Goal: Task Accomplishment & Management: Manage account settings

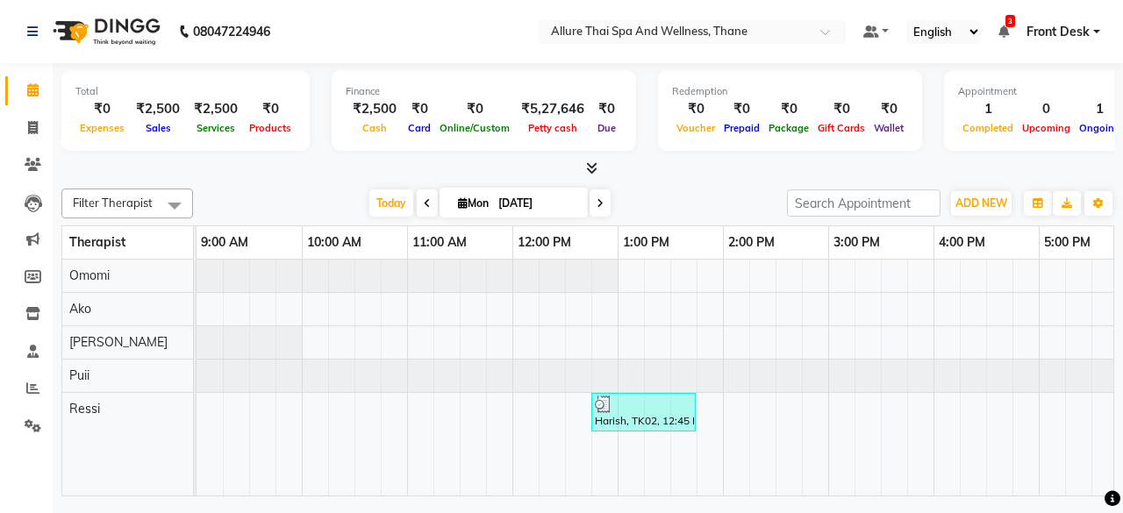
scroll to position [0, 331]
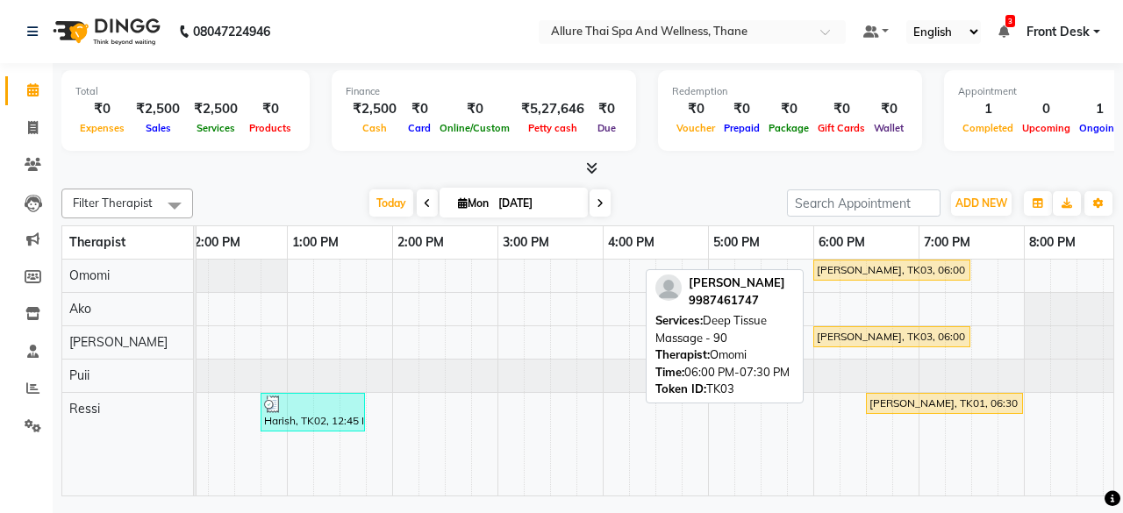
click at [847, 275] on div "[PERSON_NAME], TK03, 06:00 PM-07:30 PM, Deep Tissue Massage - 90" at bounding box center [891, 270] width 153 height 16
select select "1"
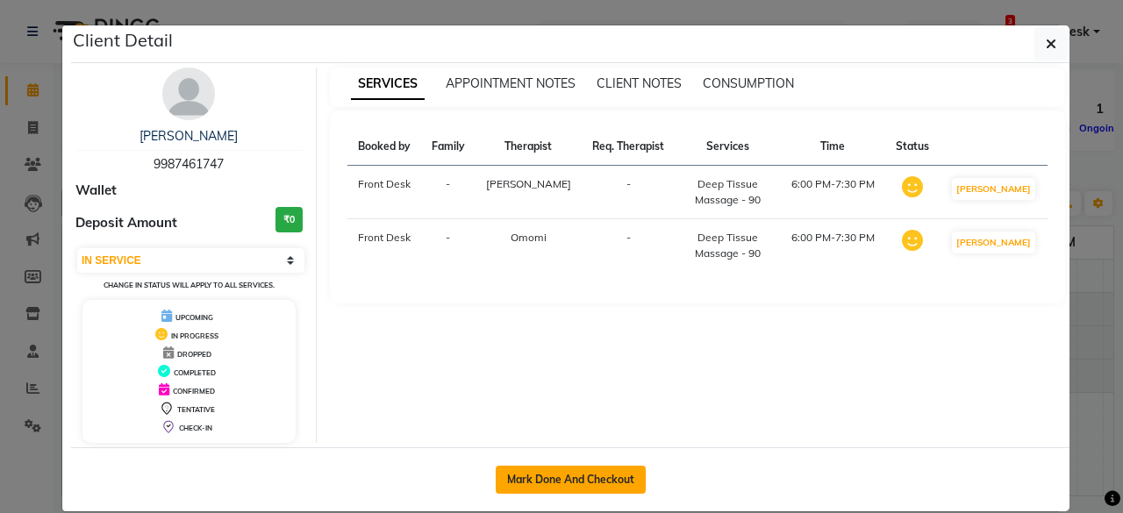
click at [602, 467] on button "Mark Done And Checkout" at bounding box center [571, 480] width 150 height 28
select select "service"
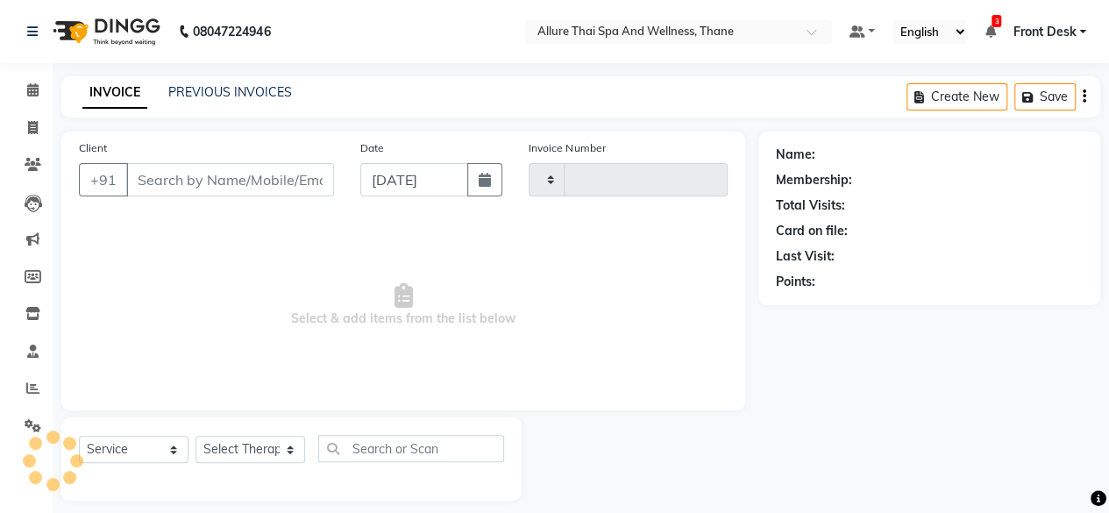
type input "0621"
select select "8525"
type input "9987461747"
select select "84282"
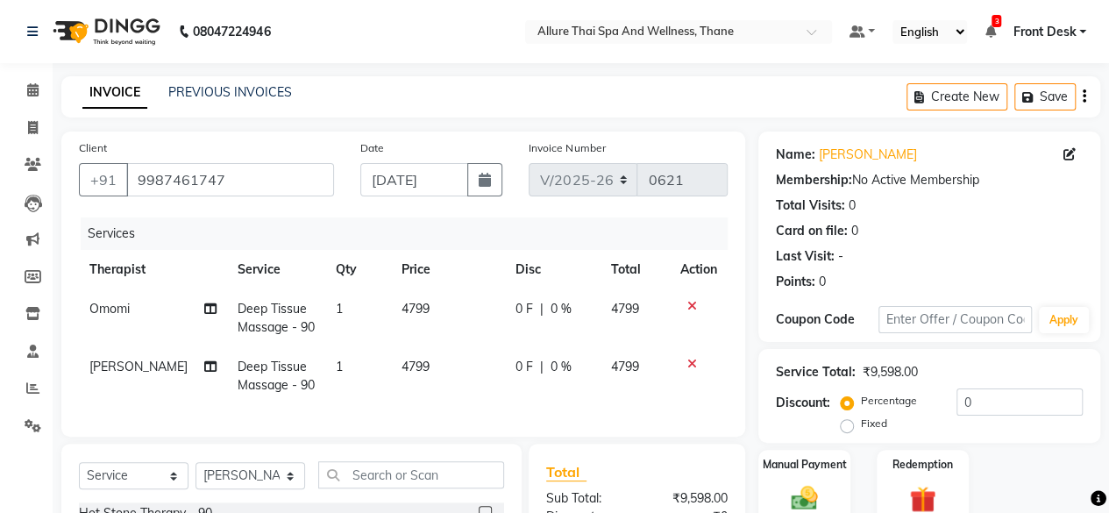
click at [861, 424] on label "Fixed" at bounding box center [874, 424] width 26 height 16
click at [845, 424] on input "Fixed" at bounding box center [851, 423] width 12 height 12
radio input "true"
click at [981, 406] on input "0" at bounding box center [1020, 402] width 126 height 27
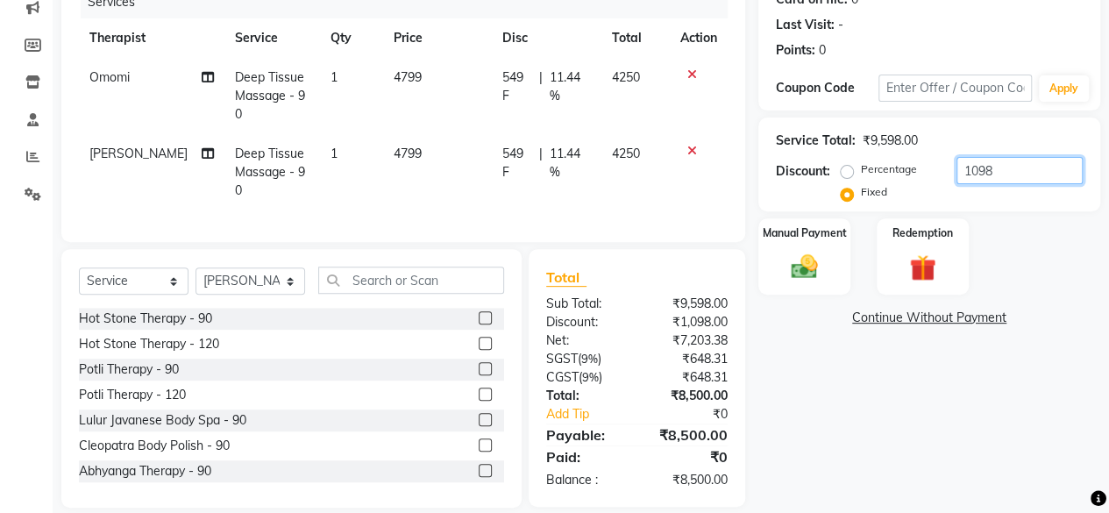
scroll to position [265, 0]
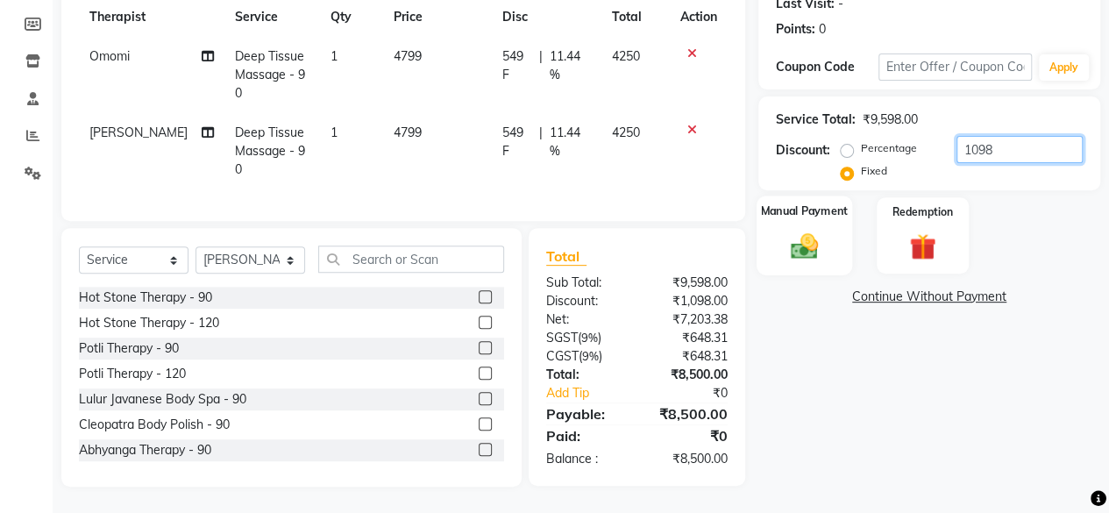
type input "1098"
click at [779, 203] on label "Manual Payment" at bounding box center [805, 211] width 88 height 17
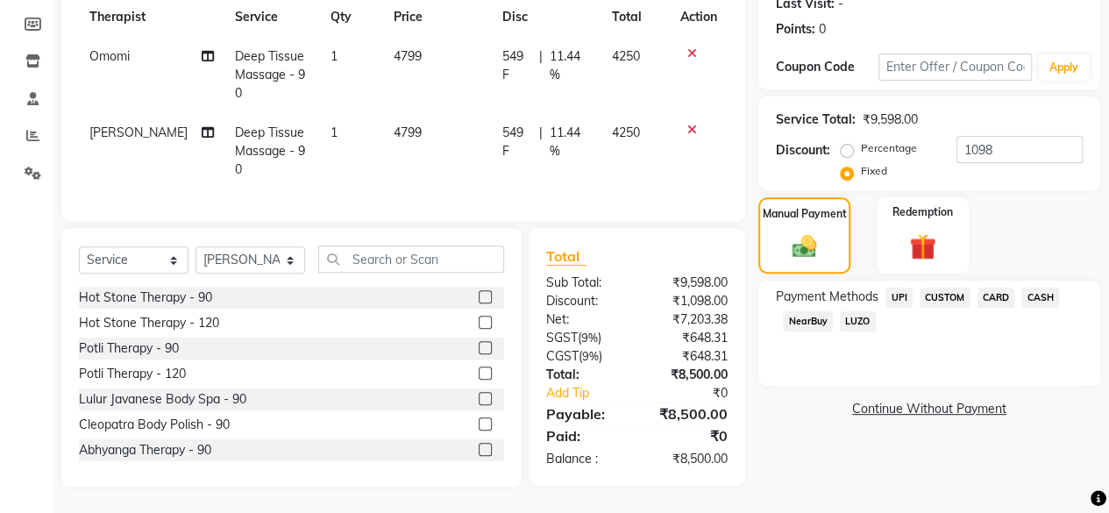
click at [1029, 292] on span "CASH" at bounding box center [1041, 298] width 38 height 20
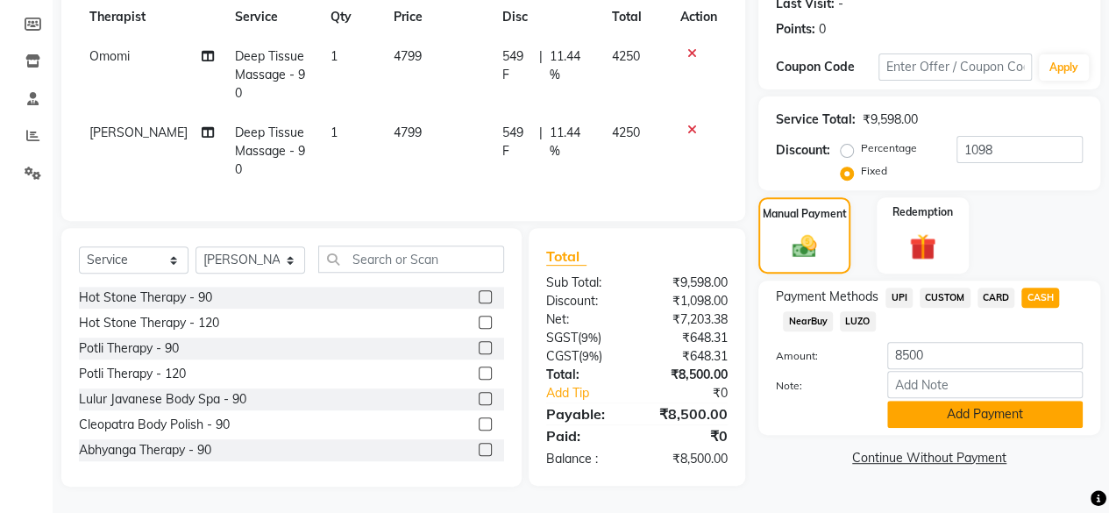
click at [960, 401] on button "Add Payment" at bounding box center [986, 414] width 196 height 27
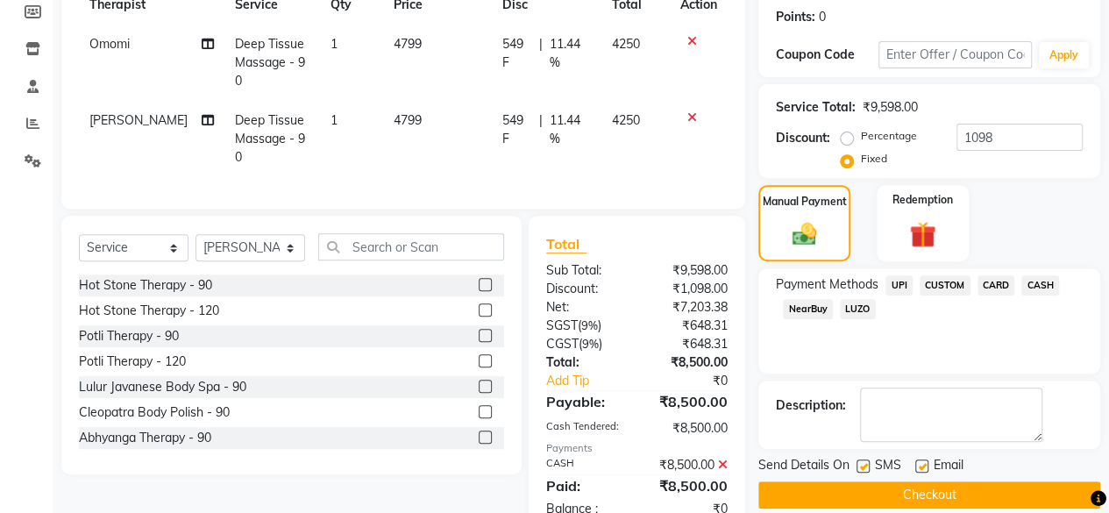
scroll to position [325, 0]
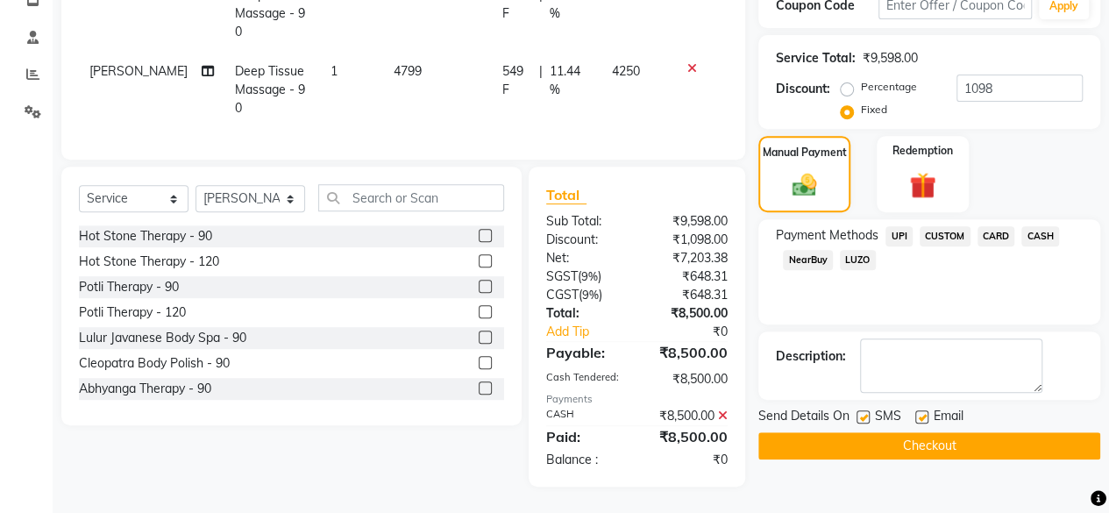
click at [917, 410] on label at bounding box center [922, 416] width 13 height 13
click at [917, 412] on input "checkbox" at bounding box center [921, 417] width 11 height 11
checkbox input "false"
click at [861, 410] on label at bounding box center [863, 416] width 13 height 13
click at [861, 412] on input "checkbox" at bounding box center [862, 417] width 11 height 11
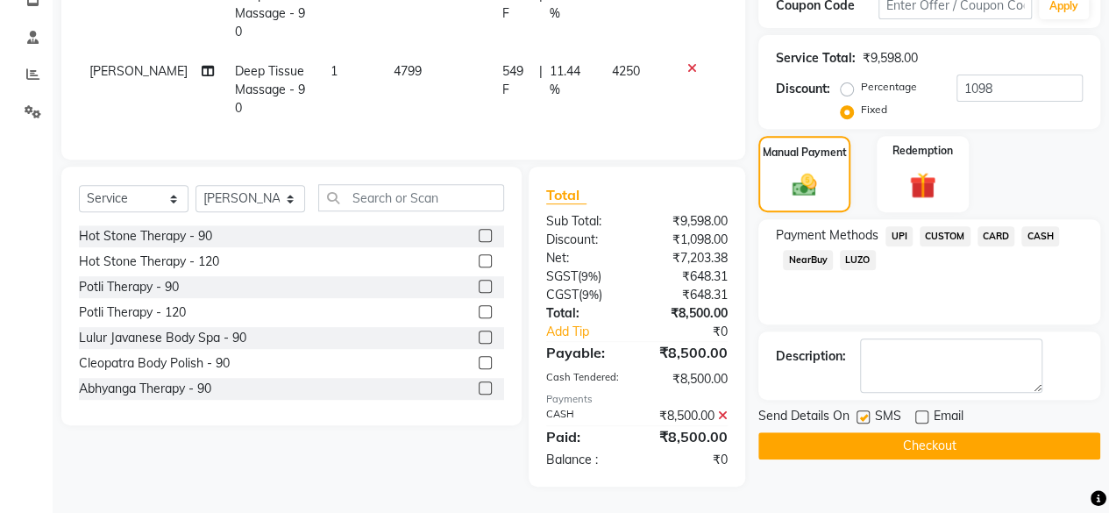
checkbox input "false"
click at [895, 432] on button "Checkout" at bounding box center [930, 445] width 342 height 27
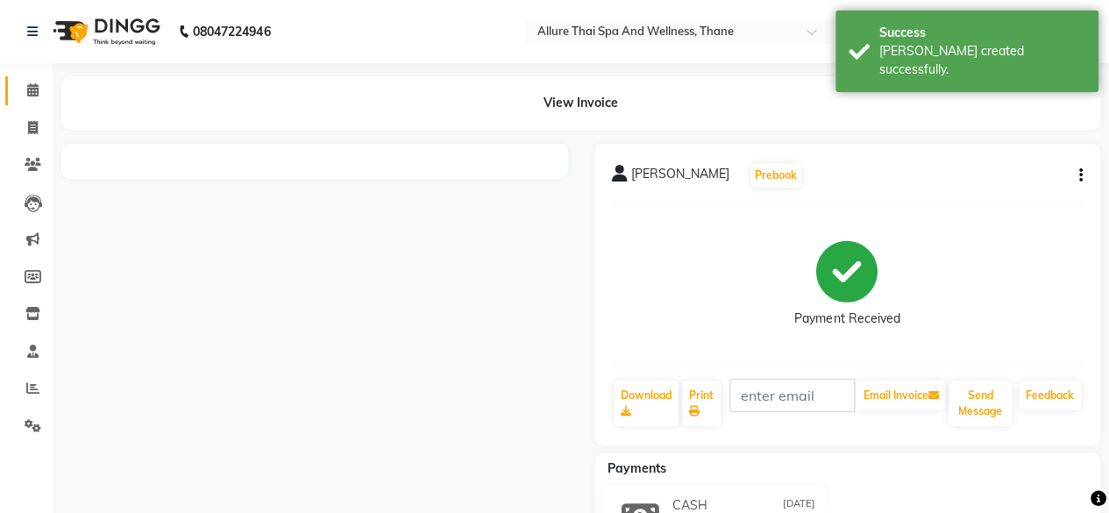
click at [11, 101] on link "Calendar" at bounding box center [26, 90] width 42 height 29
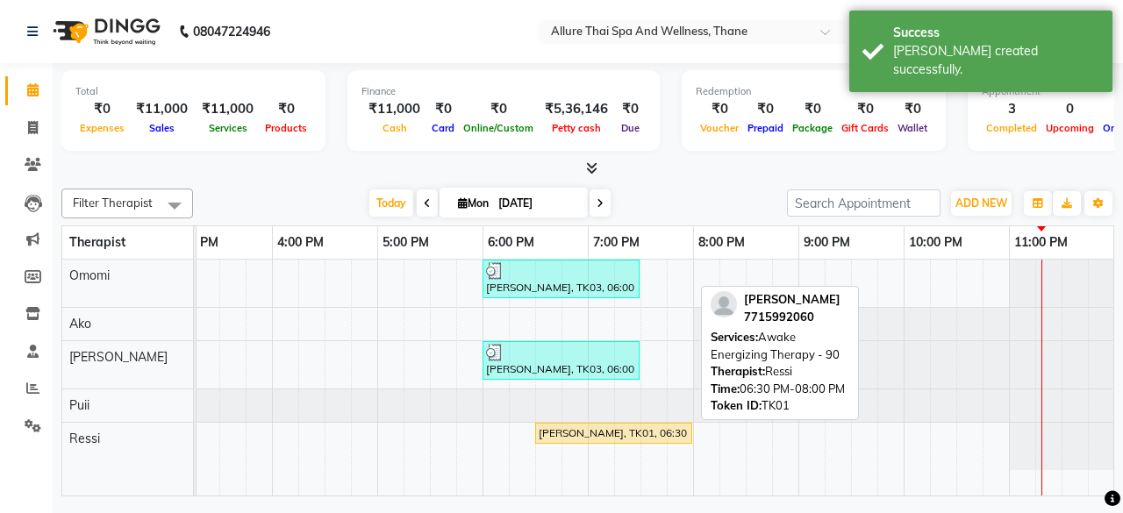
click at [669, 426] on div "[PERSON_NAME], TK01, 06:30 PM-08:00 PM, Awake Energizing Therapy - 90" at bounding box center [613, 433] width 153 height 16
select select "1"
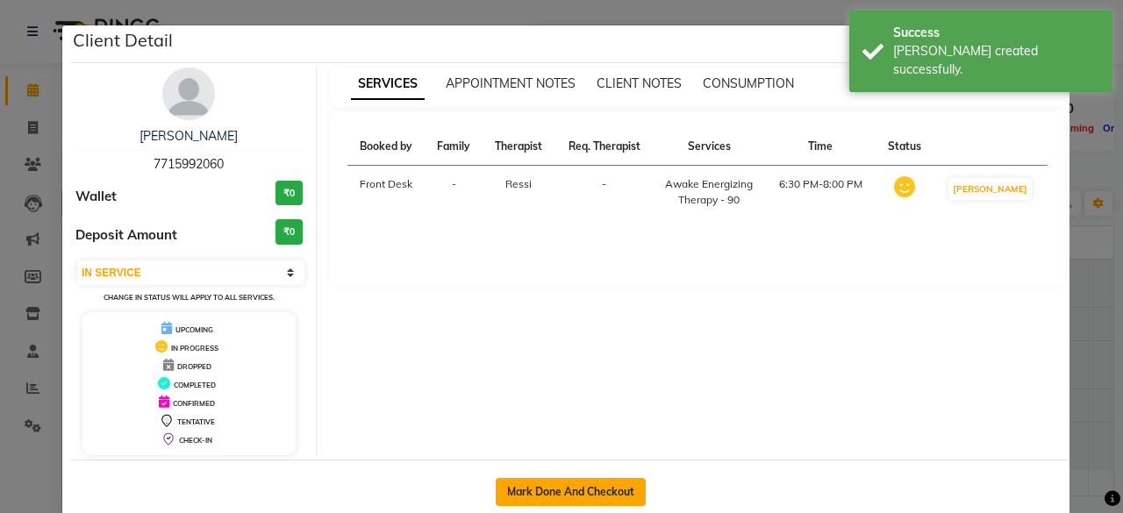
click at [616, 487] on button "Mark Done And Checkout" at bounding box center [571, 492] width 150 height 28
select select "service"
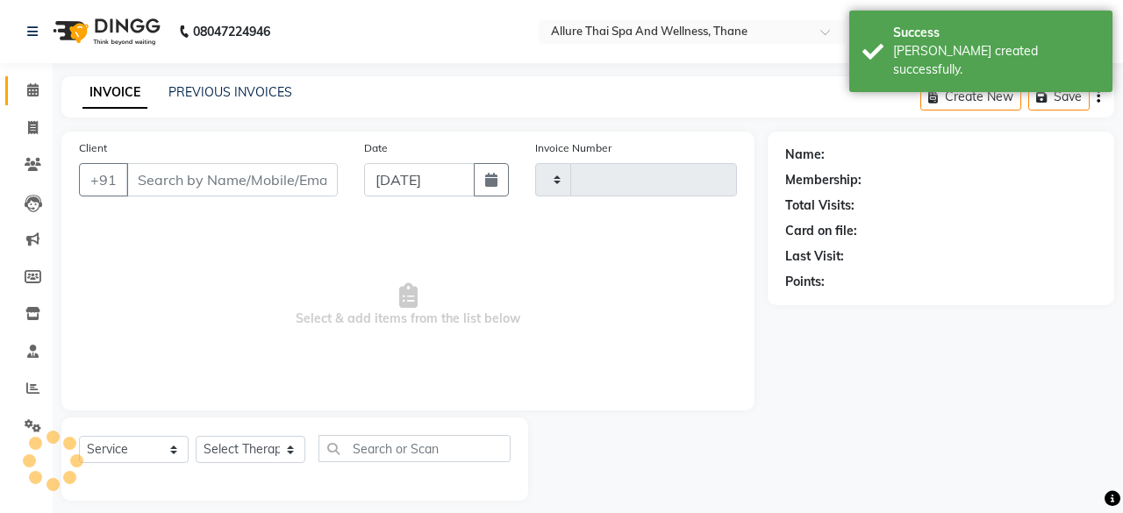
type input "0622"
select select "3"
select select "8525"
type input "7715992060"
select select "85857"
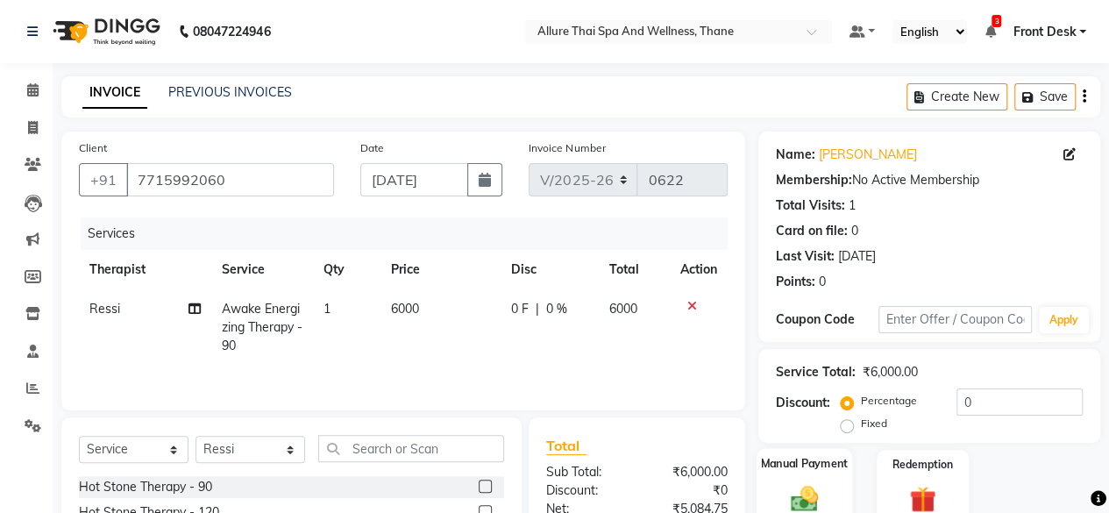
click at [822, 472] on div "Manual Payment" at bounding box center [805, 488] width 96 height 80
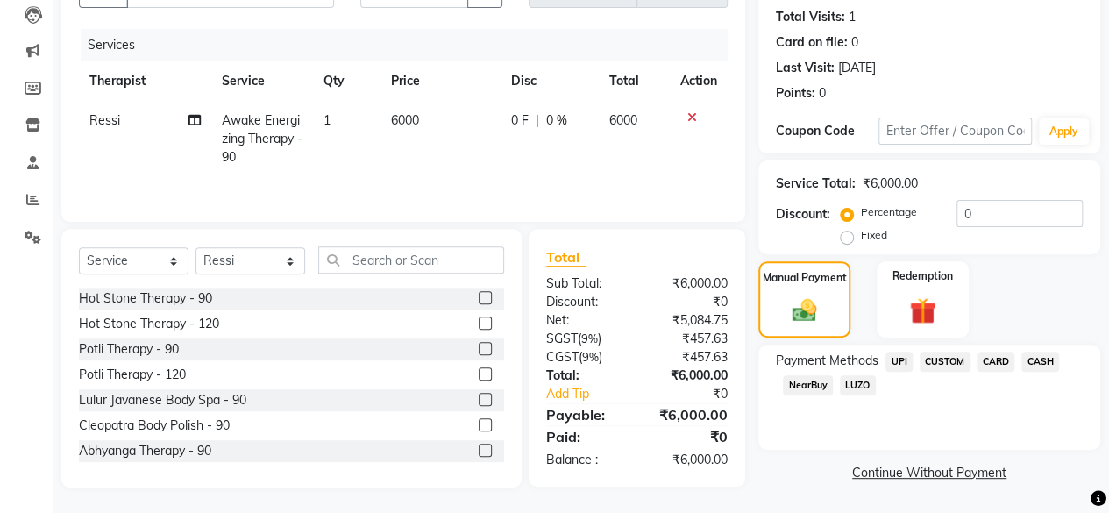
click at [896, 353] on span "UPI" at bounding box center [899, 362] width 27 height 20
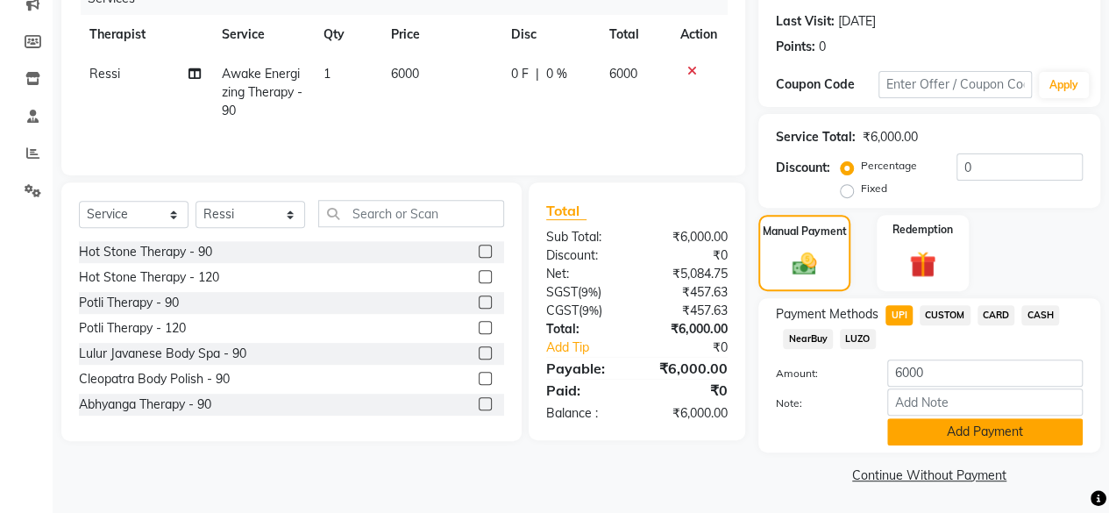
click at [925, 418] on button "Add Payment" at bounding box center [986, 431] width 196 height 27
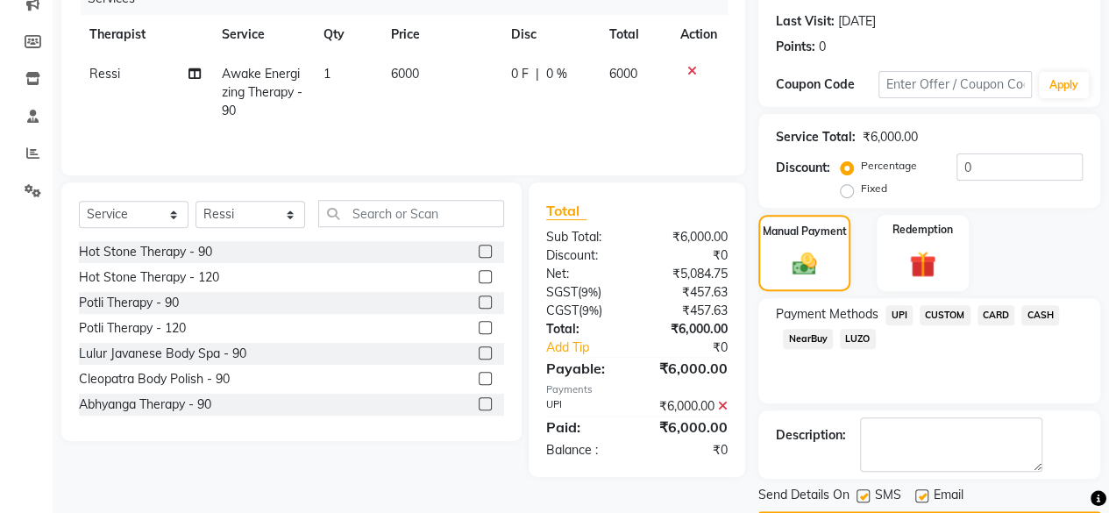
scroll to position [284, 0]
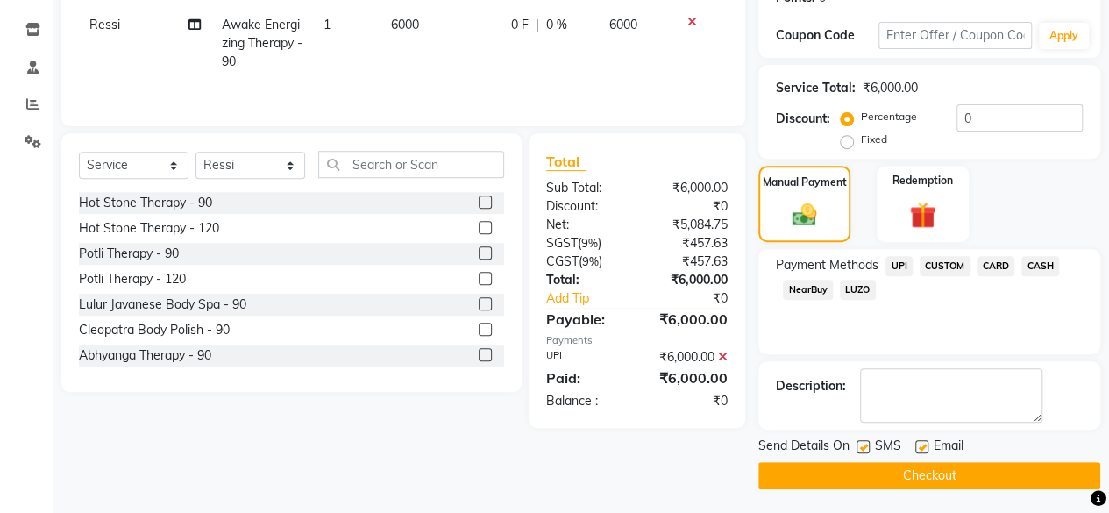
click at [923, 446] on label at bounding box center [922, 446] width 13 height 13
click at [923, 446] on input "checkbox" at bounding box center [921, 447] width 11 height 11
checkbox input "false"
drag, startPoint x: 861, startPoint y: 439, endPoint x: 913, endPoint y: 474, distance: 62.0
click at [913, 474] on div "Send Details On SMS Email Checkout" at bounding box center [930, 463] width 342 height 53
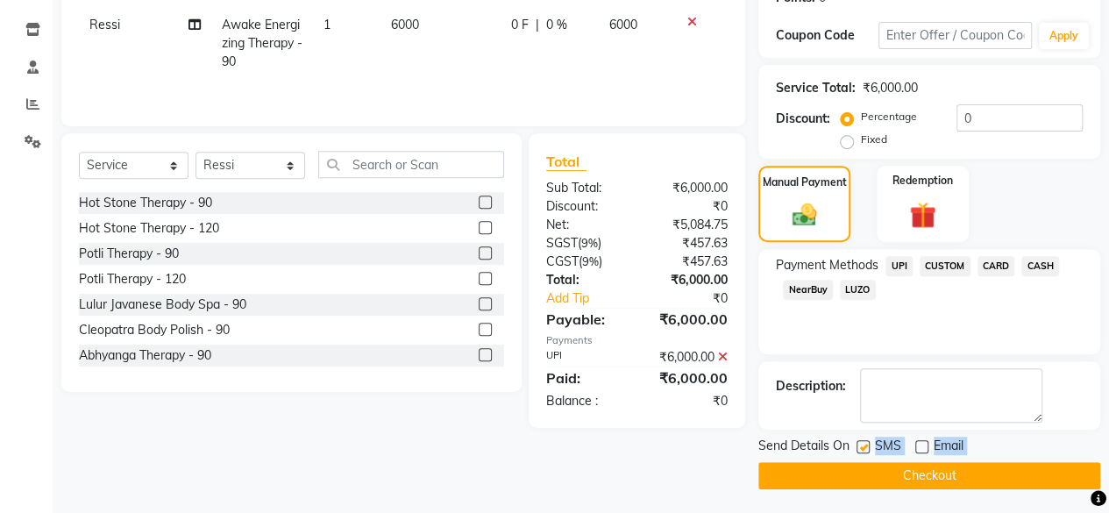
click at [861, 444] on label at bounding box center [863, 446] width 13 height 13
click at [861, 444] on input "checkbox" at bounding box center [862, 447] width 11 height 11
checkbox input "false"
click at [916, 485] on button "Checkout" at bounding box center [930, 475] width 342 height 27
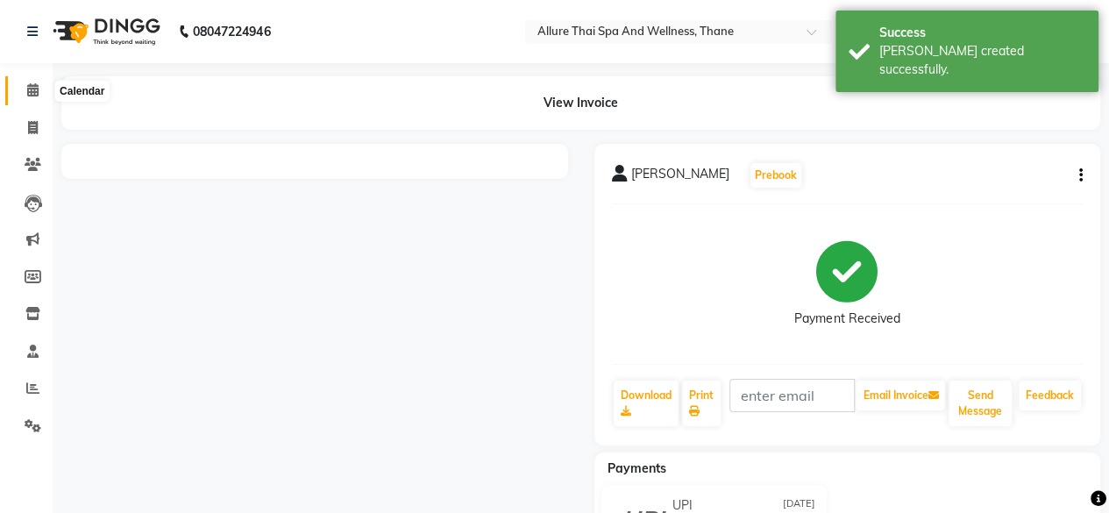
click at [26, 100] on span at bounding box center [33, 91] width 31 height 20
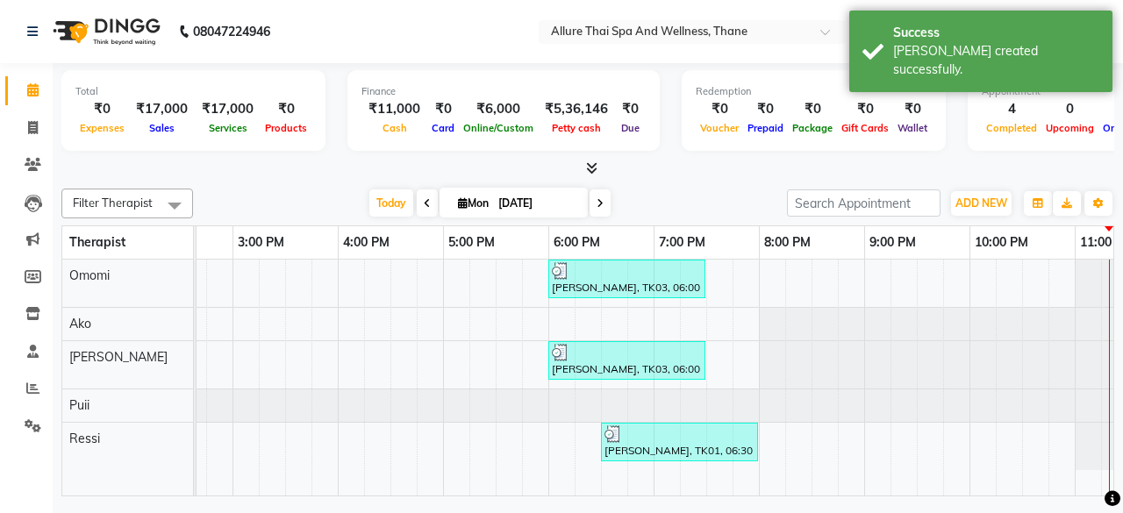
scroll to position [0, 606]
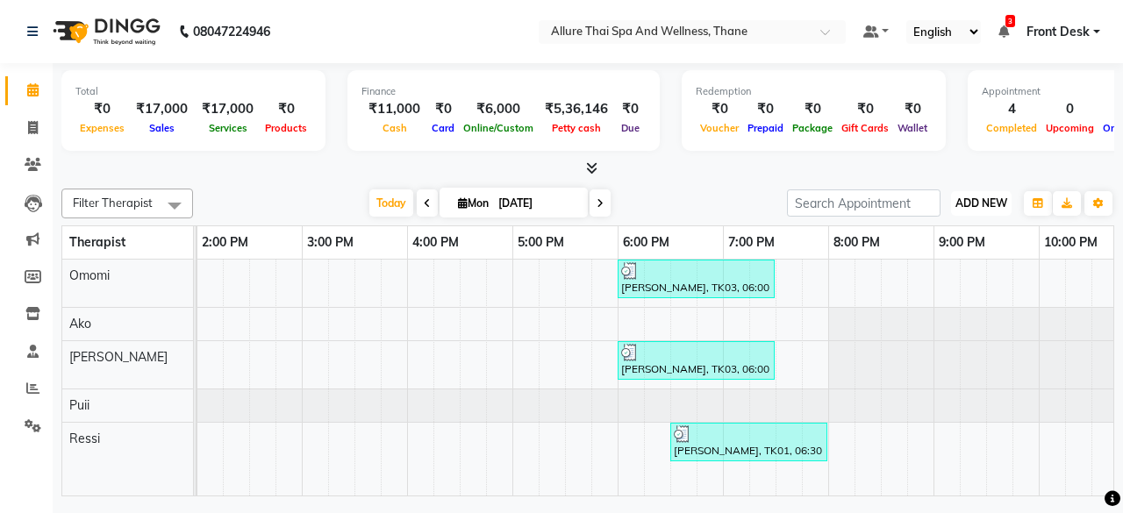
click at [976, 197] on span "ADD NEW" at bounding box center [981, 202] width 52 height 13
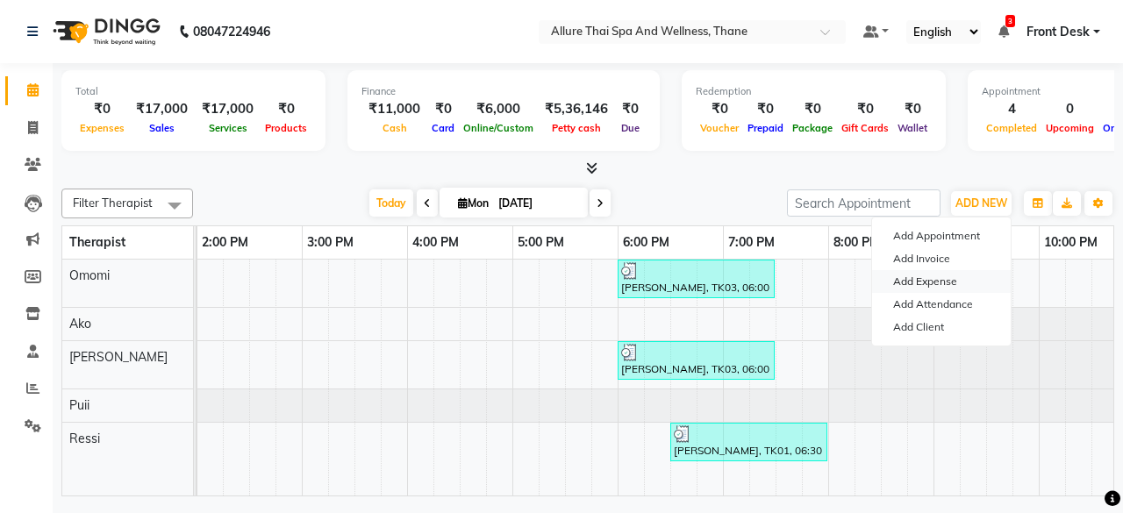
click at [946, 276] on link "Add Expense" at bounding box center [941, 281] width 139 height 23
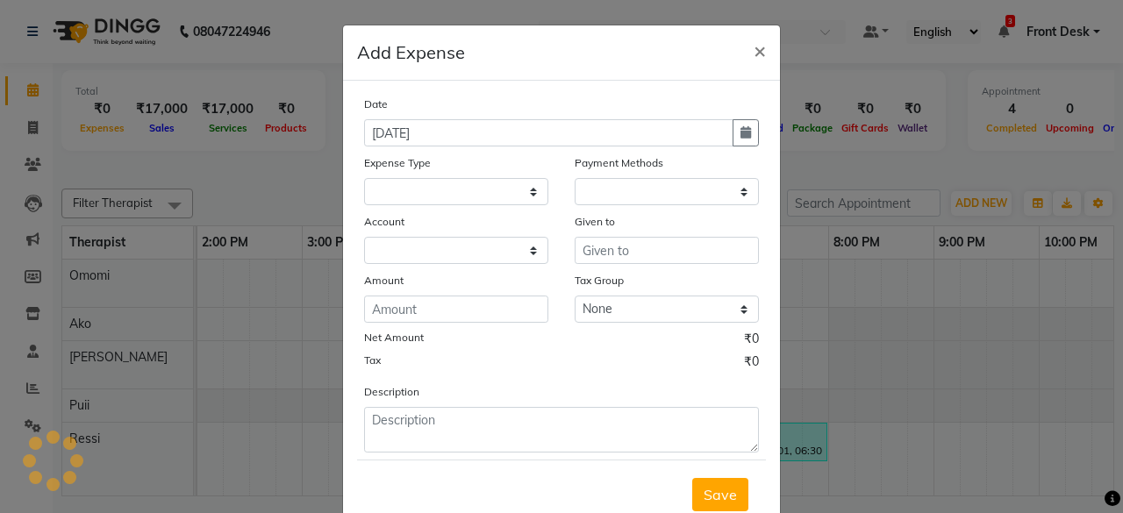
select select "1"
select select "7729"
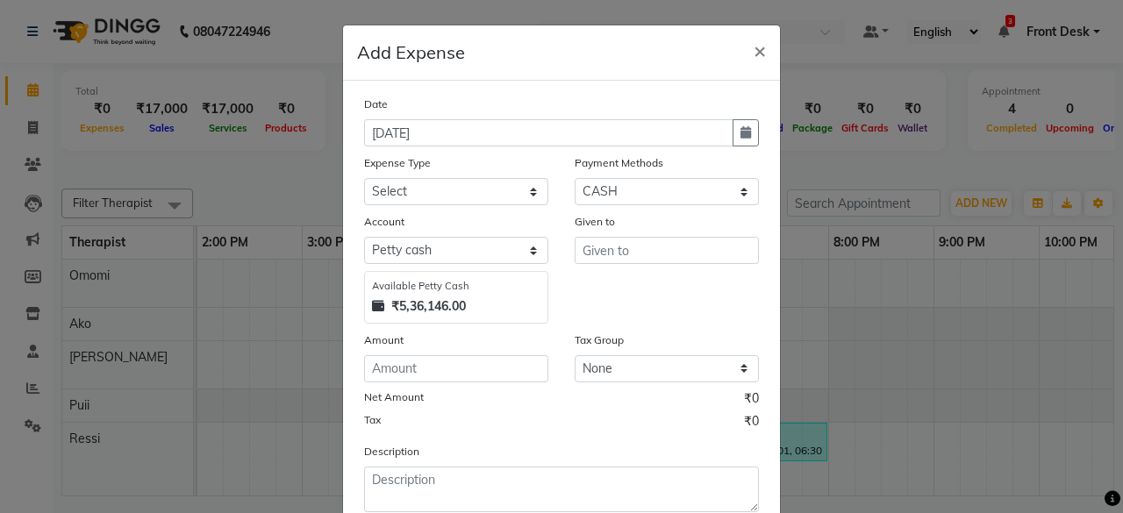
click at [402, 175] on div "Expense Type" at bounding box center [456, 165] width 184 height 25
click at [406, 188] on select "Select Advance Salary Advertising and Marketing Expenses Bank charges Car maint…" at bounding box center [456, 191] width 184 height 27
select select "21533"
click at [364, 178] on select "Select Advance Salary Advertising and Marketing Expenses Bank charges Car maint…" at bounding box center [456, 191] width 184 height 27
click at [626, 253] on input "text" at bounding box center [666, 250] width 184 height 27
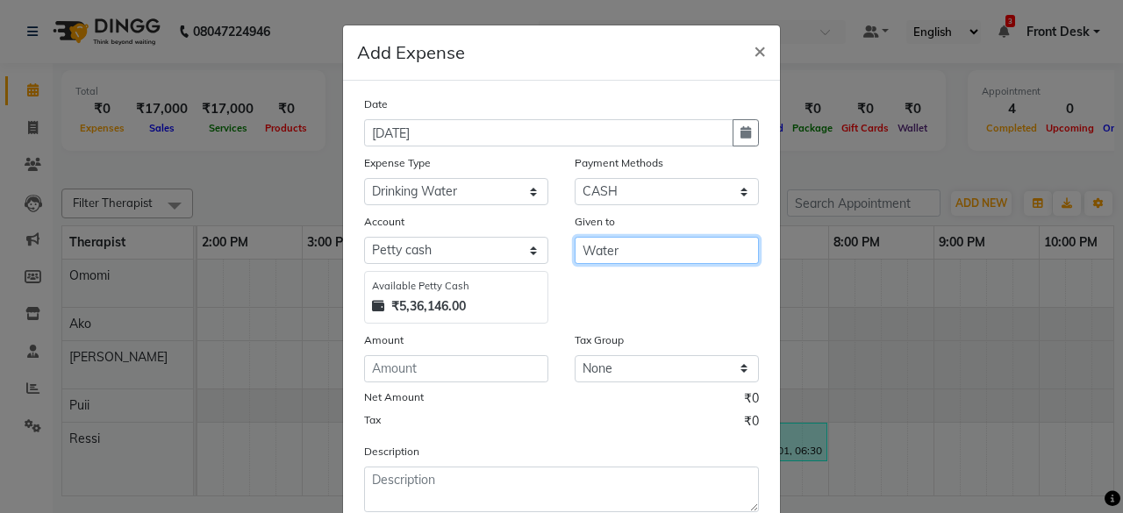
type input "Water"
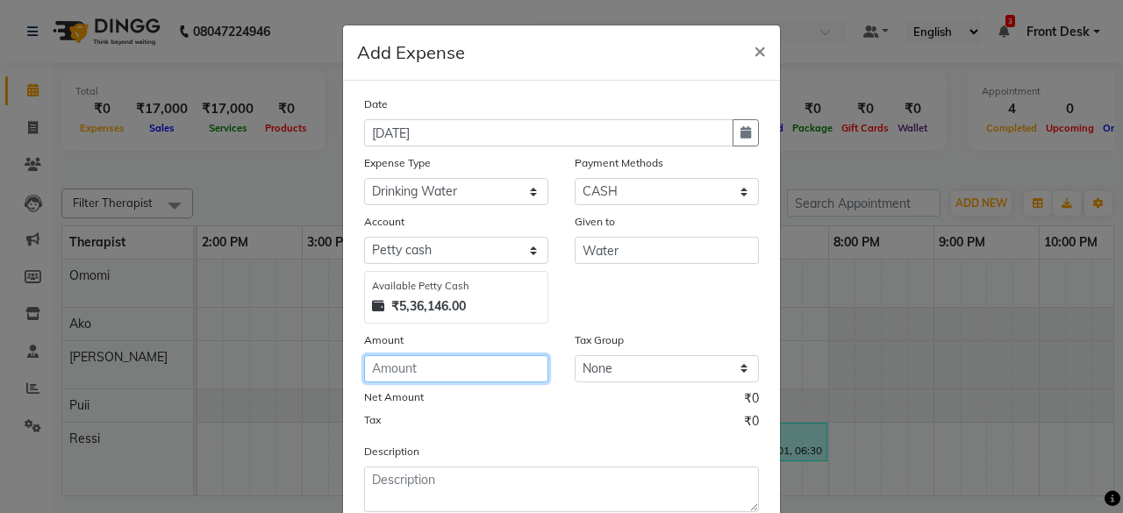
click at [403, 371] on input "number" at bounding box center [456, 368] width 184 height 27
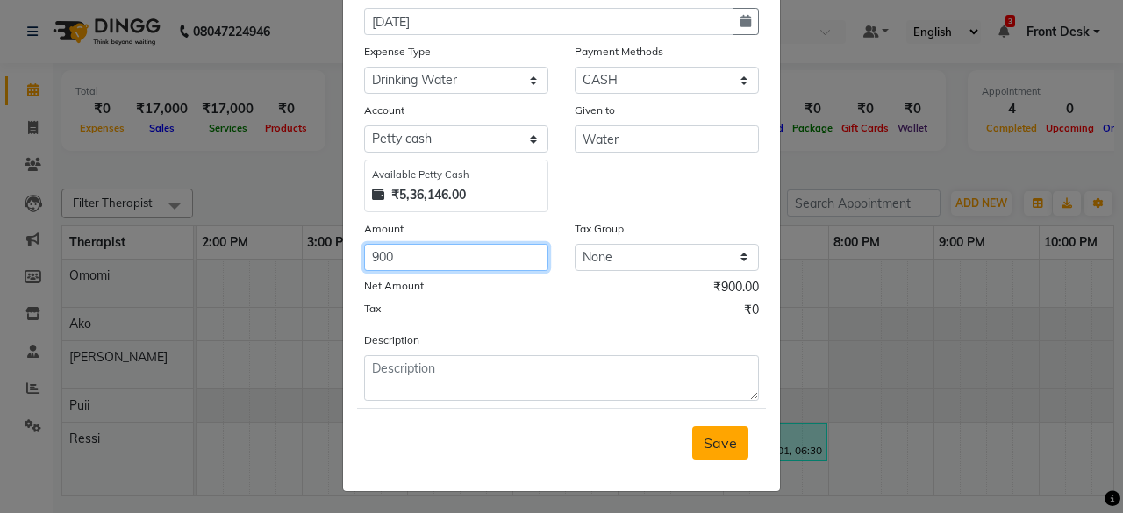
type input "900"
click at [733, 448] on button "Save" at bounding box center [720, 442] width 56 height 33
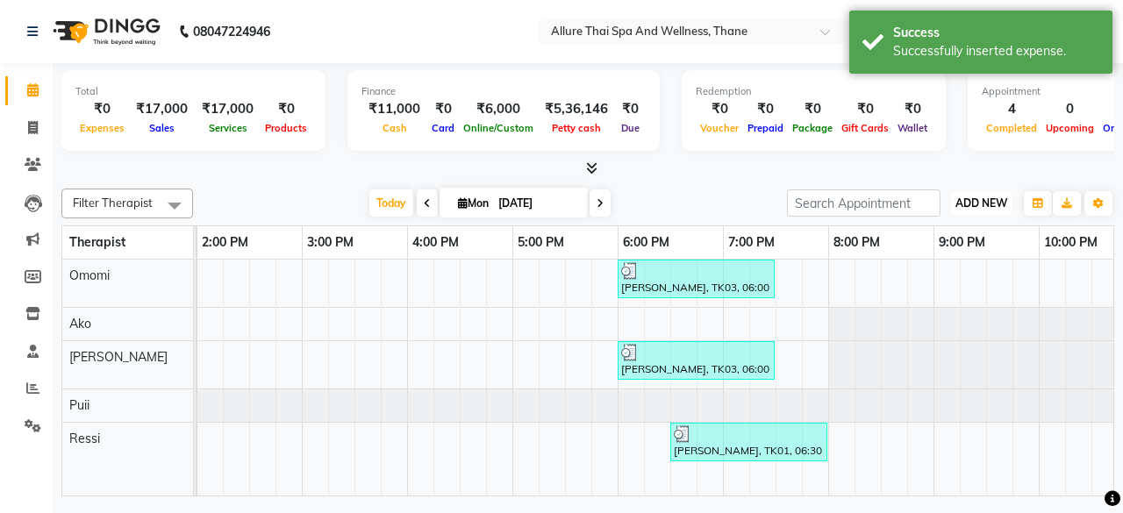
click at [978, 204] on span "ADD NEW" at bounding box center [981, 202] width 52 height 13
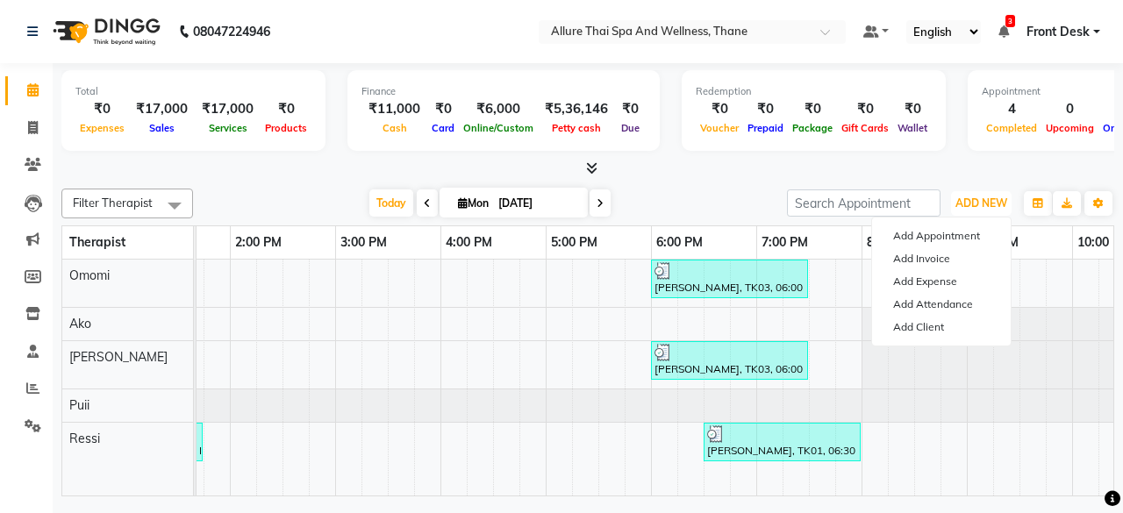
scroll to position [0, 526]
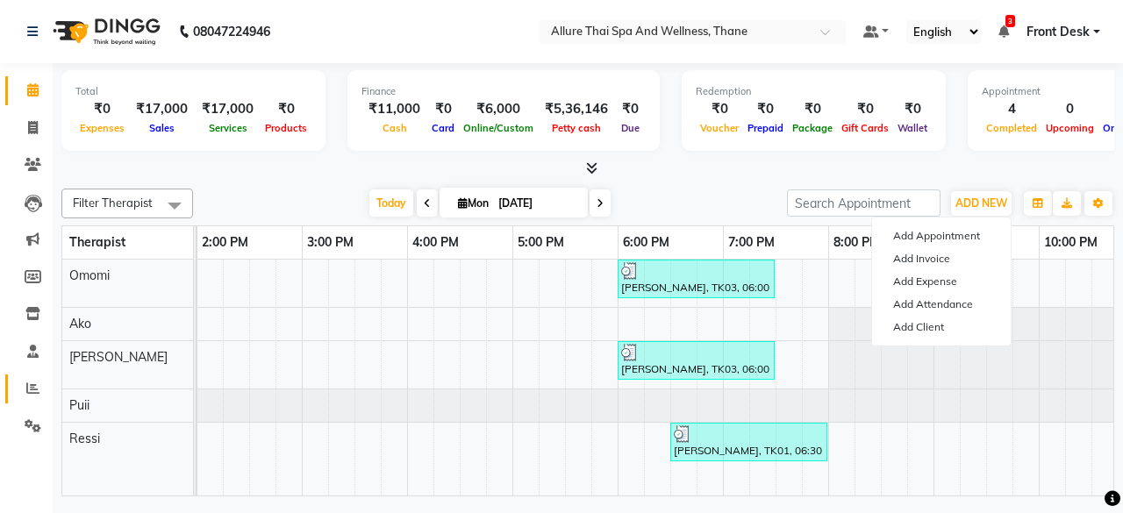
click at [12, 394] on link "Reports" at bounding box center [26, 389] width 42 height 29
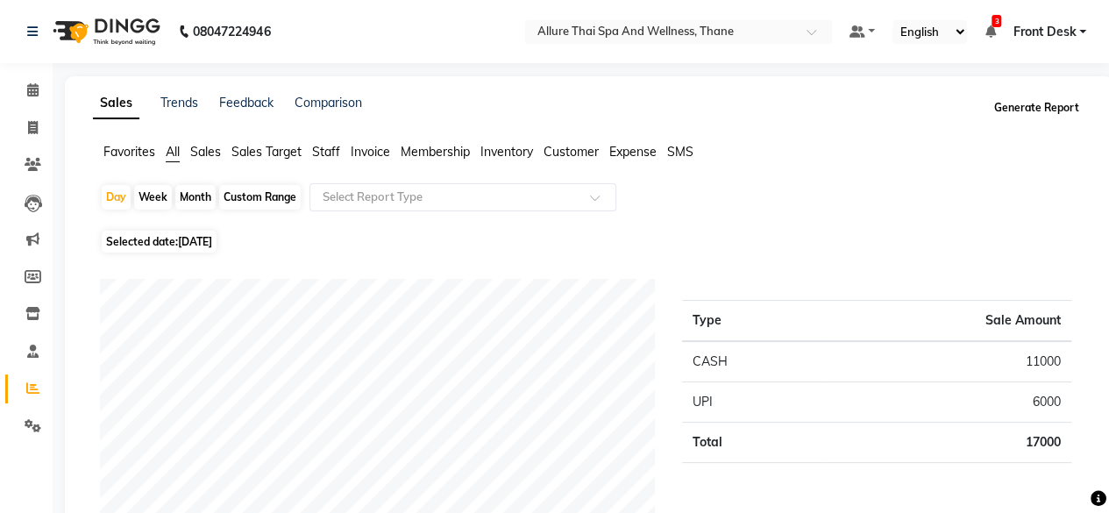
click at [1072, 101] on button "Generate Report" at bounding box center [1037, 108] width 94 height 25
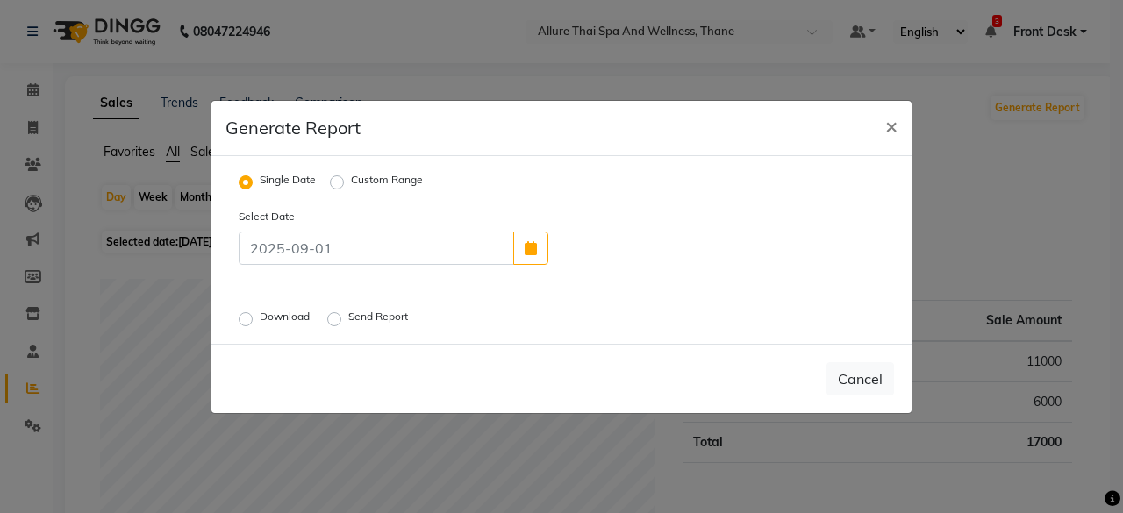
drag, startPoint x: 238, startPoint y: 315, endPoint x: 250, endPoint y: 315, distance: 12.3
click at [260, 315] on label "Download" at bounding box center [287, 319] width 54 height 21
click at [250, 315] on input "Download" at bounding box center [248, 318] width 12 height 12
radio input "true"
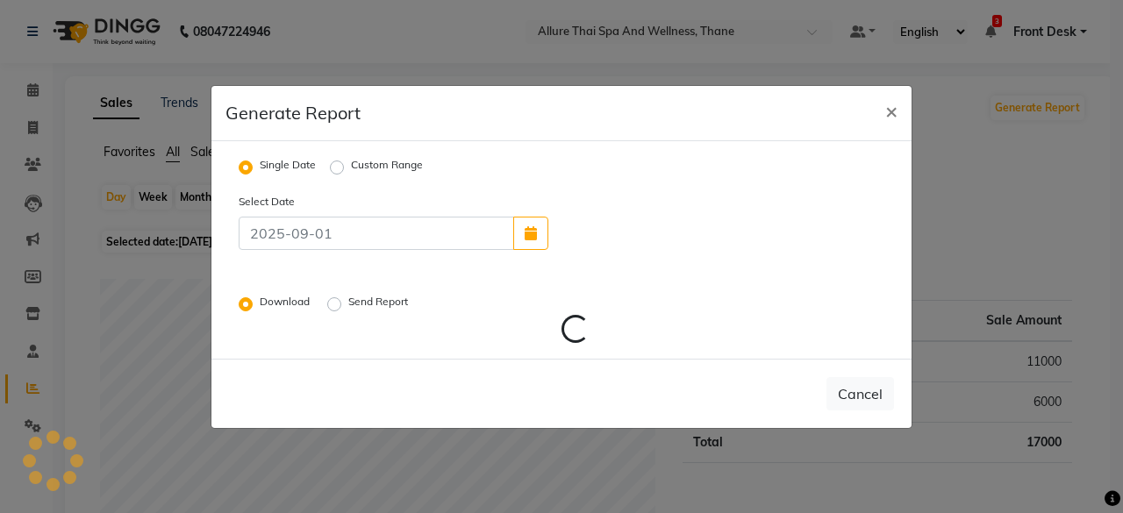
click at [250, 315] on div "Select Date Download Send Report Loading..." at bounding box center [561, 268] width 672 height 153
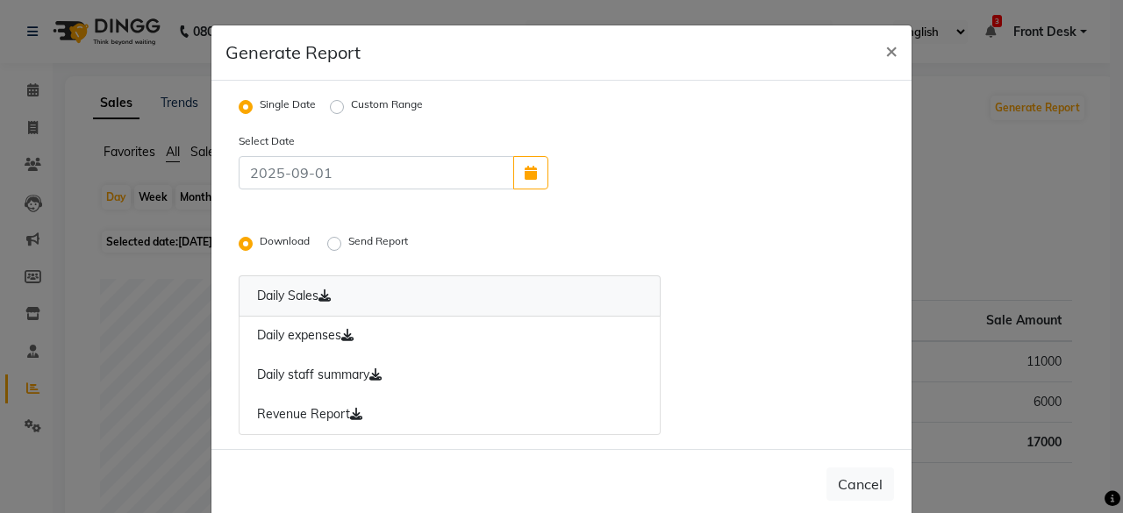
click at [351, 301] on link "Daily Sales" at bounding box center [450, 295] width 422 height 41
